Goal: Task Accomplishment & Management: Use online tool/utility

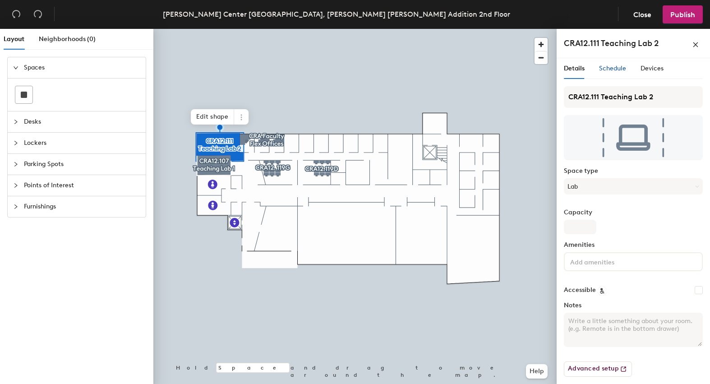
click at [615, 68] on span "Schedule" at bounding box center [612, 69] width 27 height 8
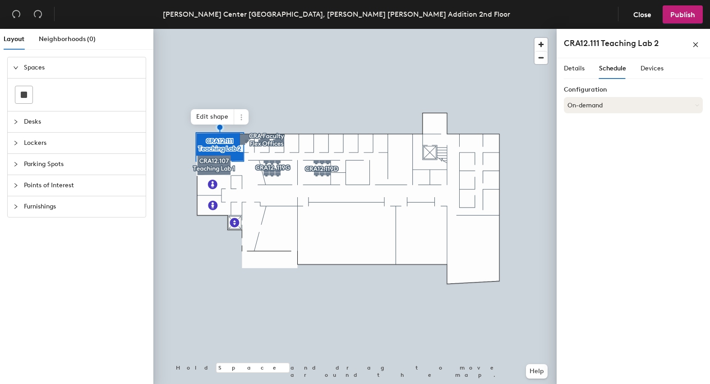
click at [603, 111] on button "On-demand" at bounding box center [633, 105] width 139 height 16
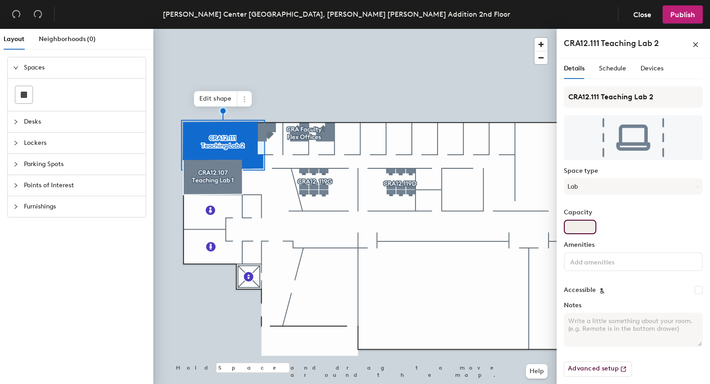
click at [576, 228] on input "Capacity" at bounding box center [580, 227] width 32 height 14
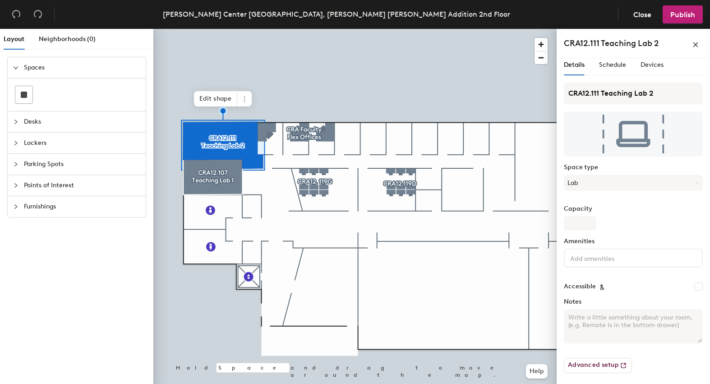
click at [597, 326] on textarea "Notes" at bounding box center [633, 326] width 139 height 34
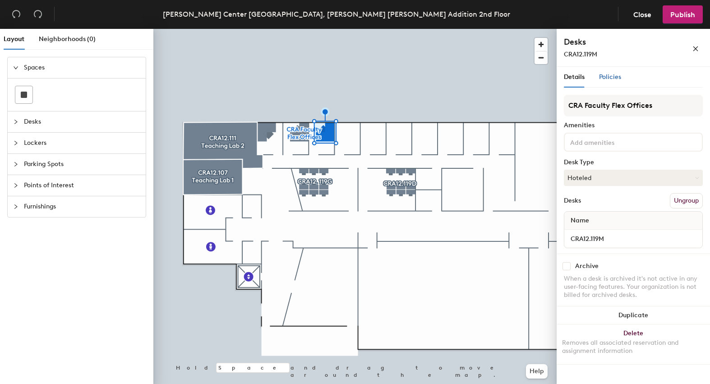
click at [612, 76] on span "Policies" at bounding box center [610, 77] width 22 height 8
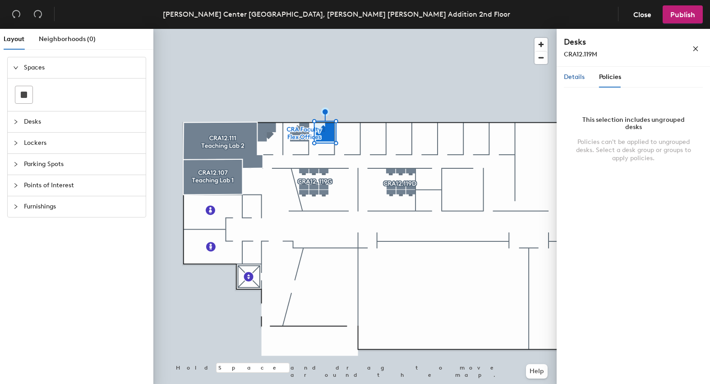
click at [576, 74] on span "Details" at bounding box center [574, 77] width 21 height 8
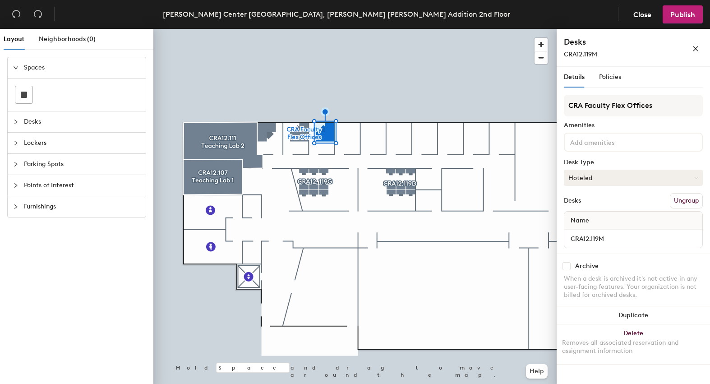
click at [592, 178] on button "Hoteled" at bounding box center [633, 178] width 139 height 16
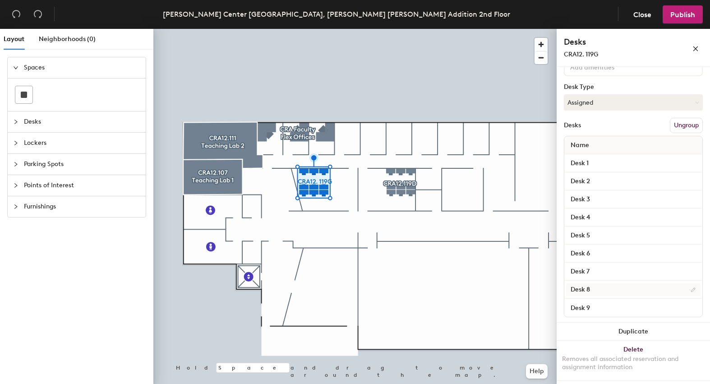
scroll to position [0, 0]
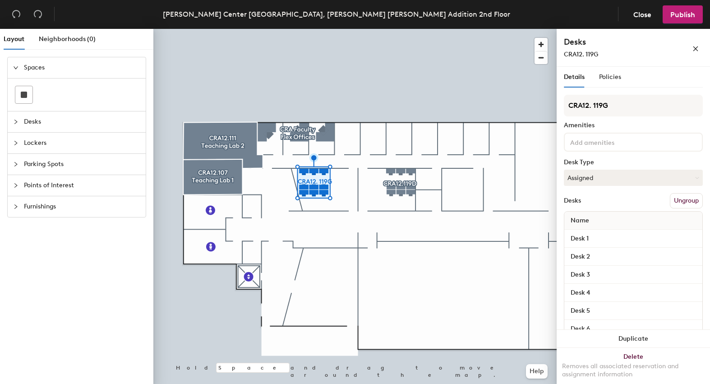
click at [433, 29] on div at bounding box center [354, 29] width 403 height 0
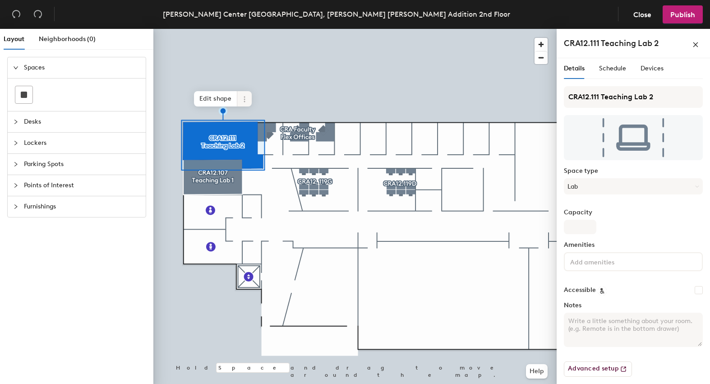
click at [245, 100] on icon at bounding box center [244, 99] width 7 height 7
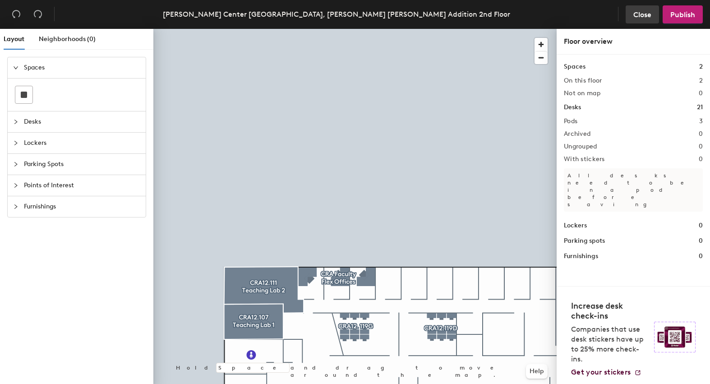
click at [643, 17] on span "Close" at bounding box center [642, 14] width 18 height 9
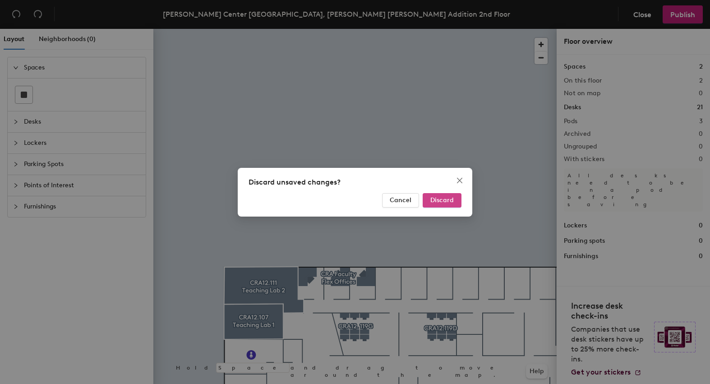
click at [444, 202] on span "Discard" at bounding box center [441, 200] width 23 height 8
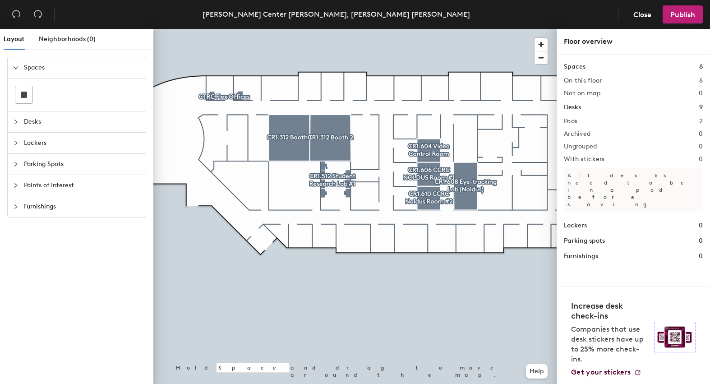
click at [326, 29] on div at bounding box center [354, 29] width 403 height 0
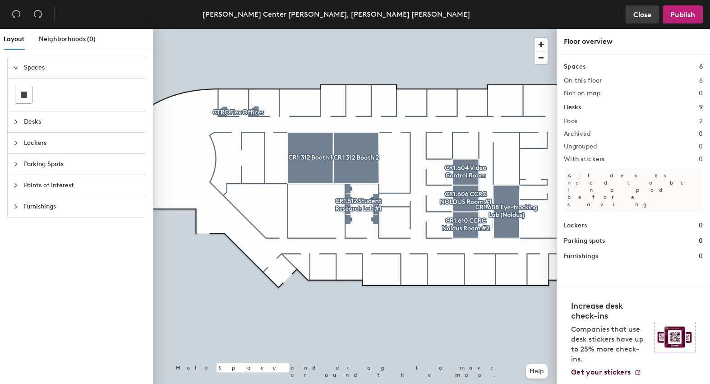
click at [645, 17] on span "Close" at bounding box center [642, 14] width 18 height 9
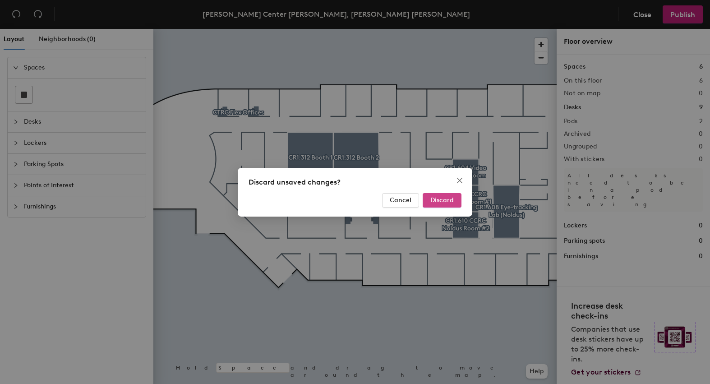
click at [434, 201] on span "Discard" at bounding box center [441, 200] width 23 height 8
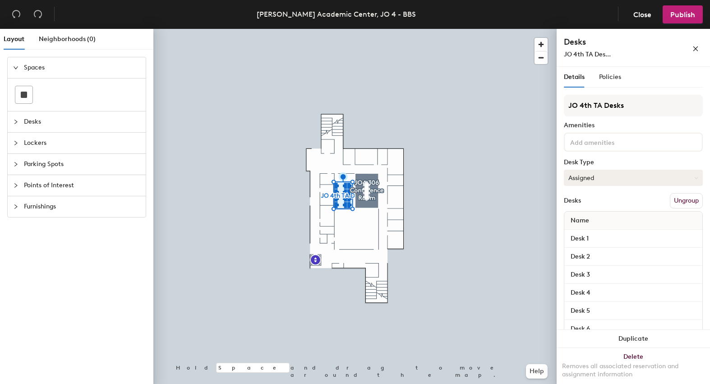
click at [633, 180] on button "Assigned" at bounding box center [633, 178] width 139 height 16
click at [582, 232] on div "Hoteled" at bounding box center [609, 233] width 90 height 14
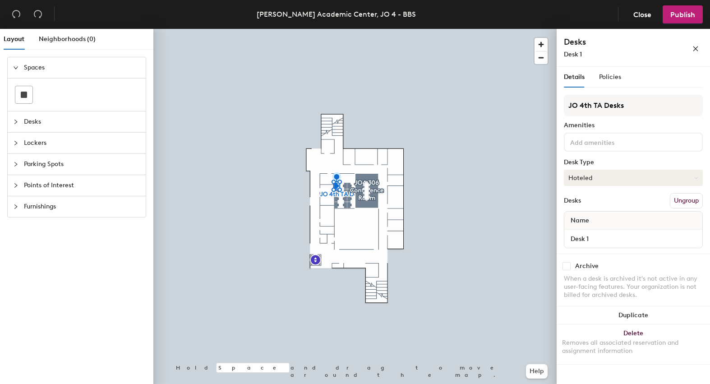
click at [612, 173] on button "Hoteled" at bounding box center [633, 178] width 139 height 16
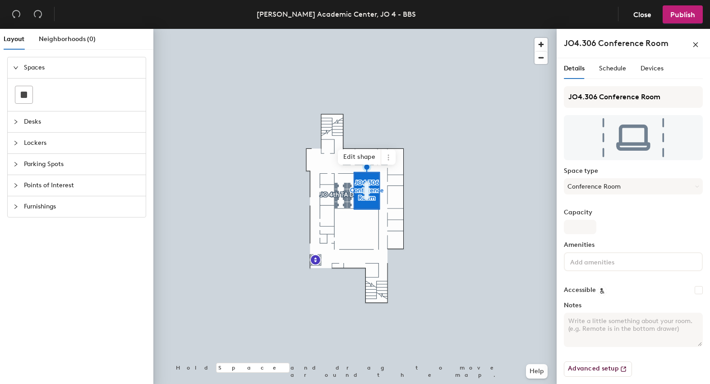
click at [15, 121] on icon "collapsed" at bounding box center [15, 121] width 5 height 5
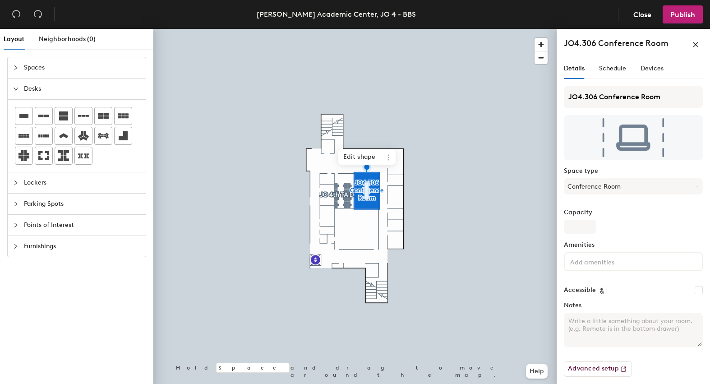
click at [140, 157] on div at bounding box center [77, 136] width 138 height 72
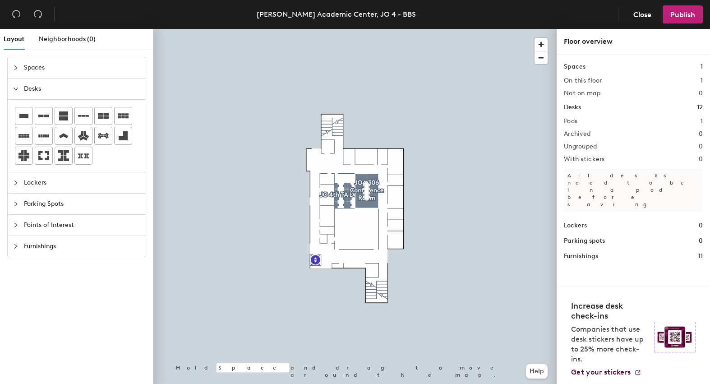
click at [15, 64] on div at bounding box center [18, 68] width 11 height 10
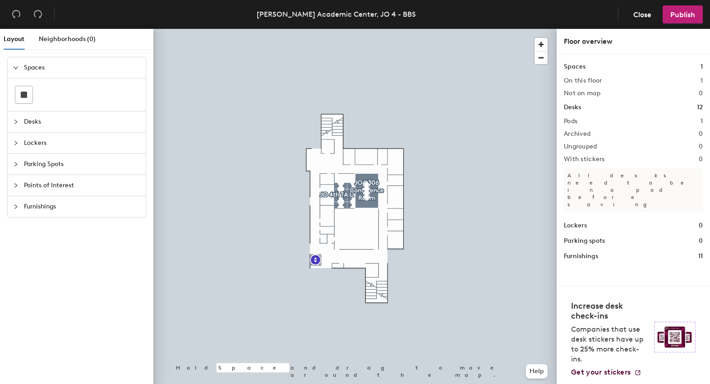
click at [18, 67] on icon "expanded" at bounding box center [15, 67] width 5 height 5
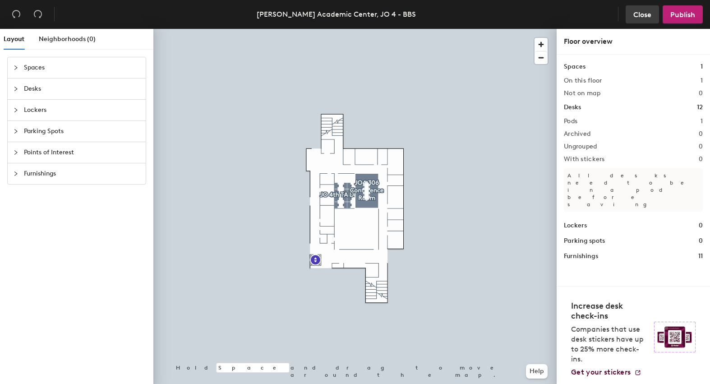
click at [650, 13] on span "Close" at bounding box center [642, 14] width 18 height 9
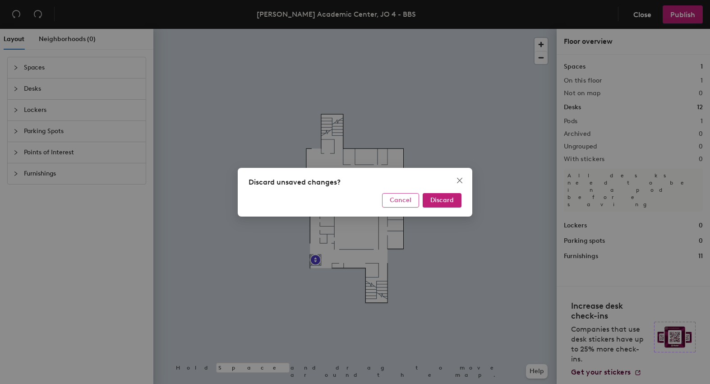
click at [397, 201] on span "Cancel" at bounding box center [401, 200] width 22 height 8
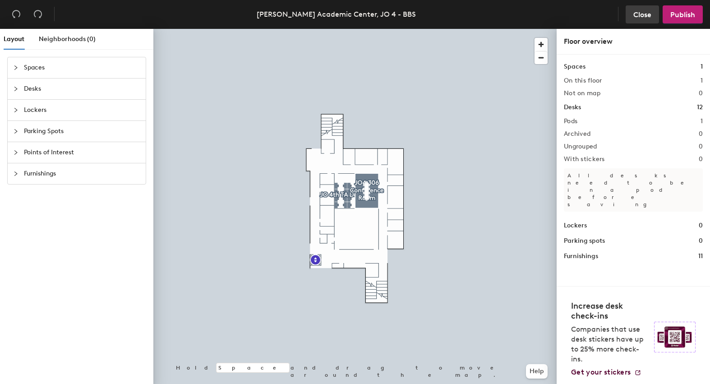
click at [651, 18] on button "Close" at bounding box center [642, 14] width 33 height 18
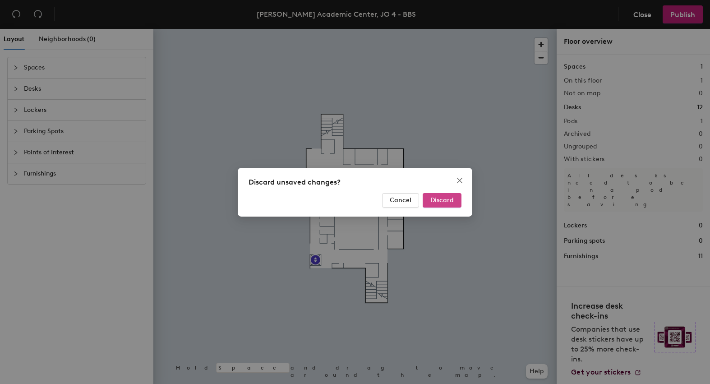
click at [438, 200] on span "Discard" at bounding box center [441, 200] width 23 height 8
